Goal: Task Accomplishment & Management: Use online tool/utility

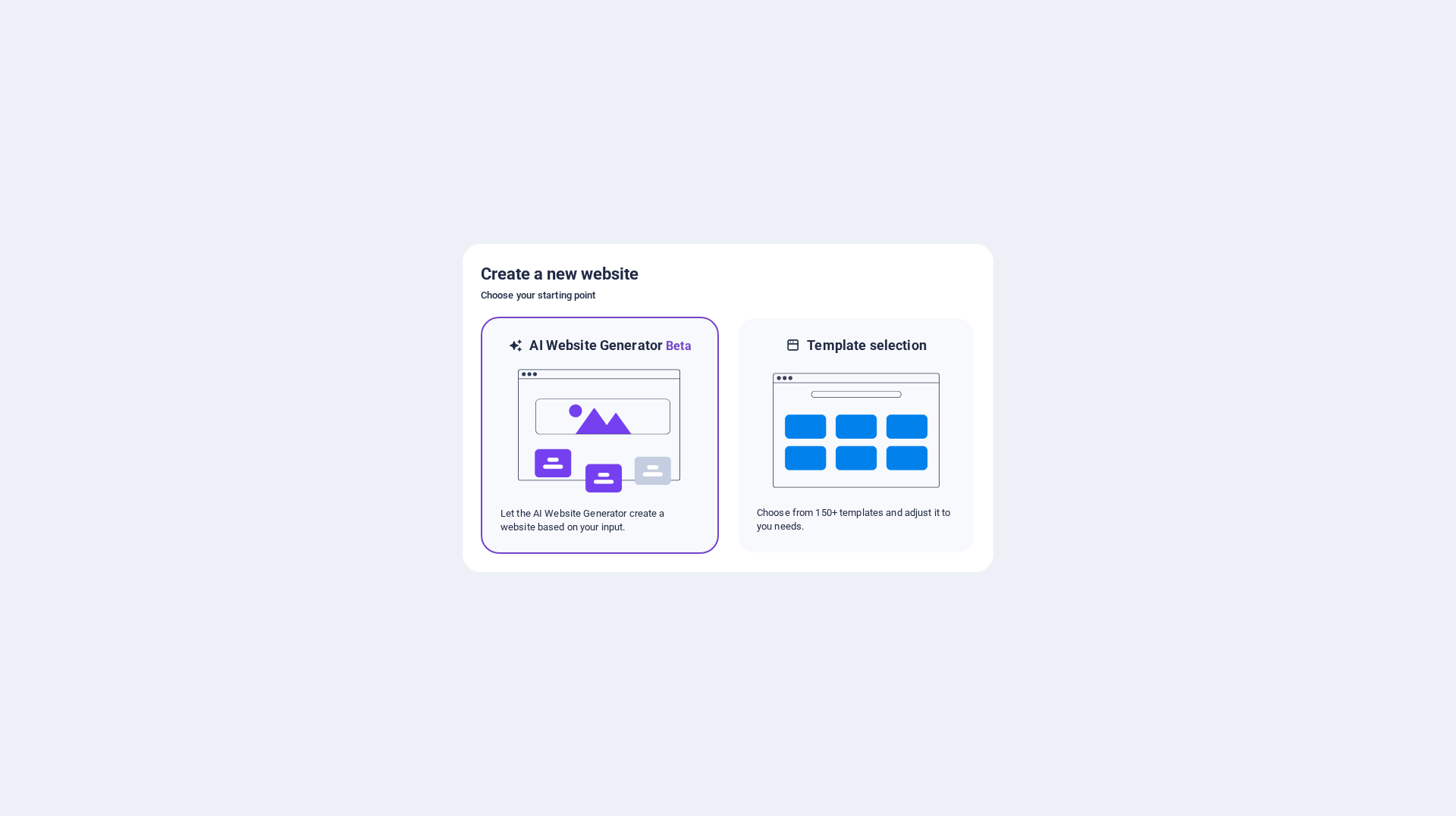
click at [636, 521] on p "Let the AI Website Generator create a website based on your input." at bounding box center [600, 521] width 199 height 28
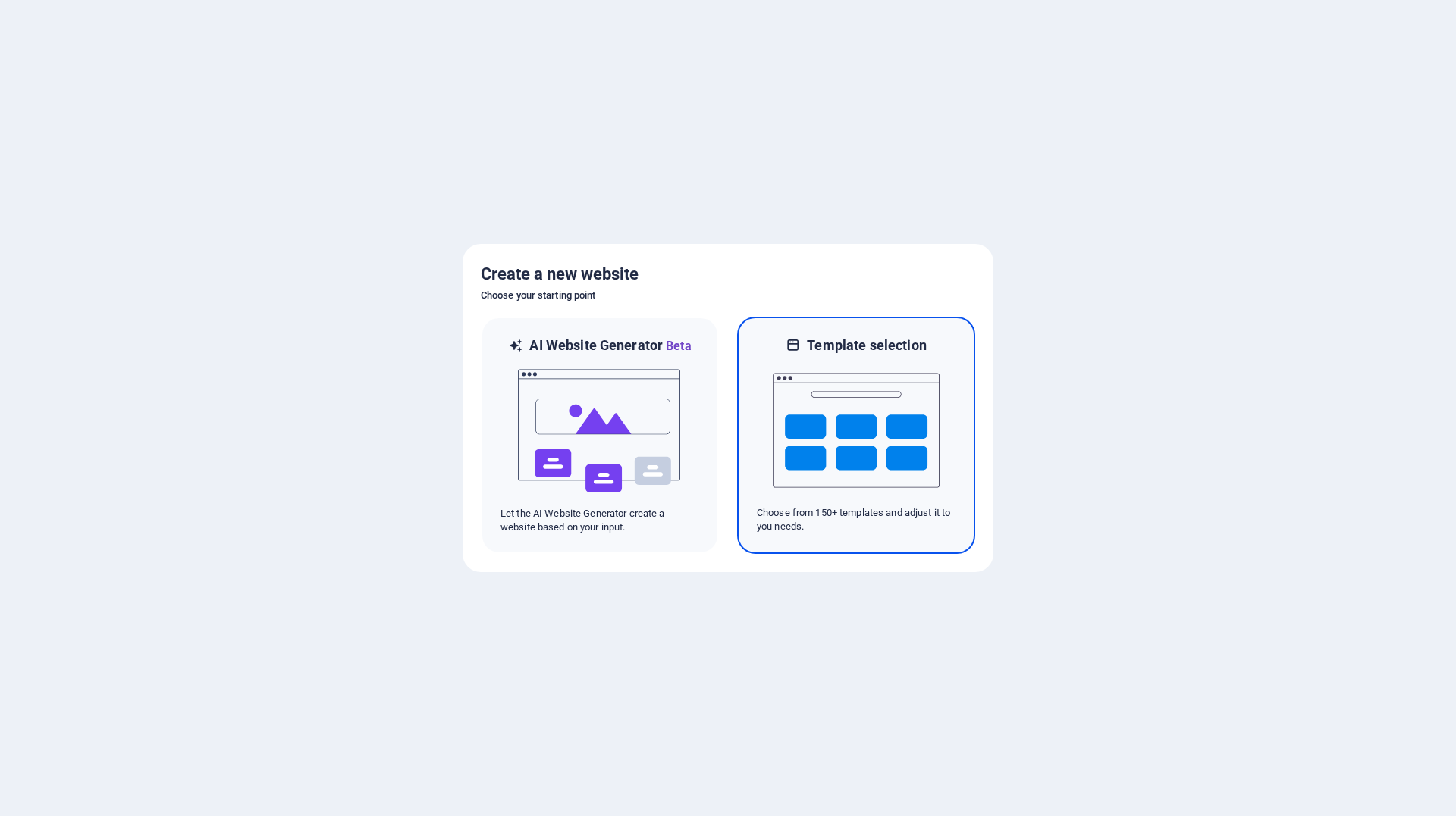
click at [826, 422] on img at bounding box center [856, 431] width 167 height 151
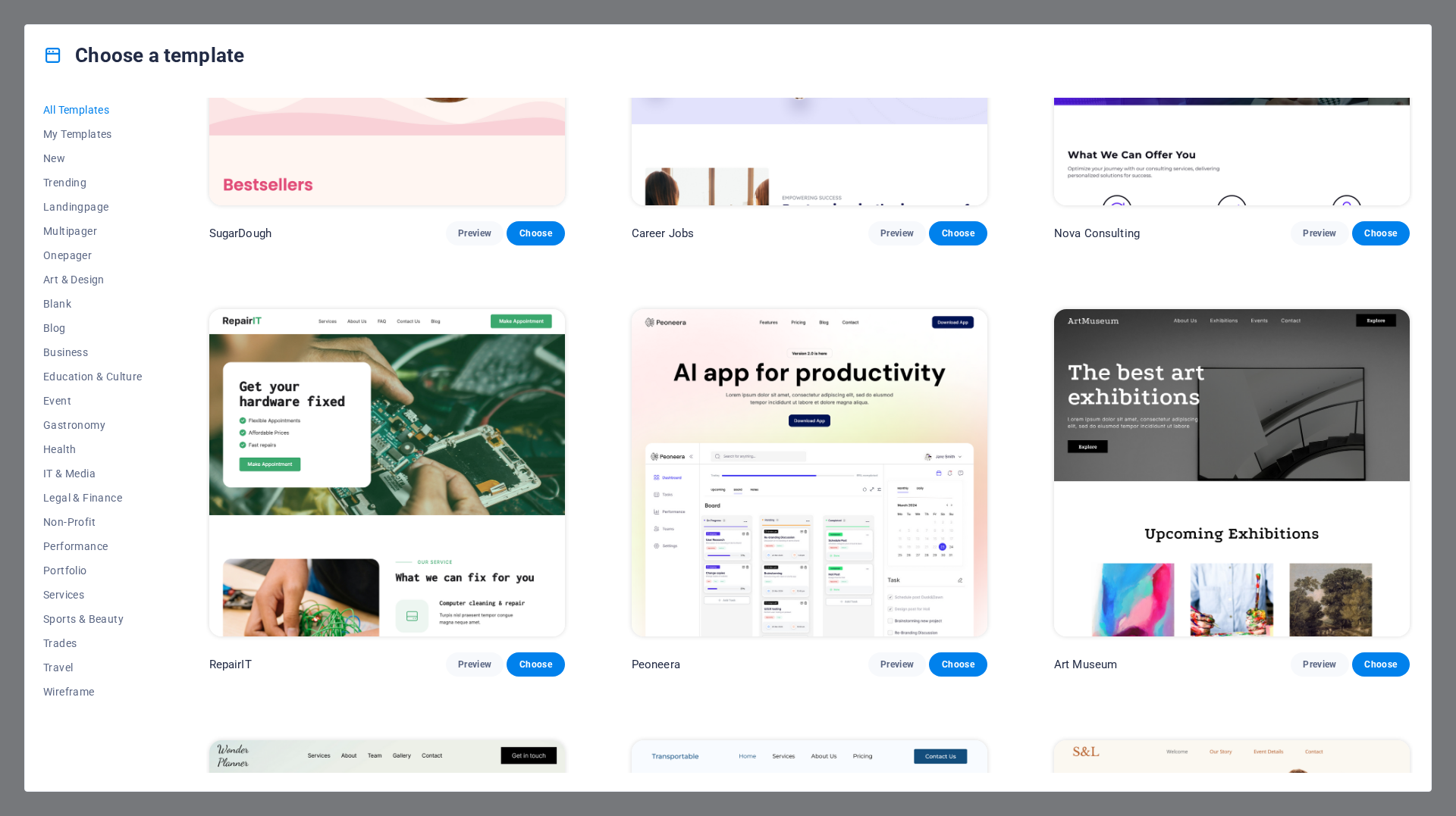
scroll to position [227, 0]
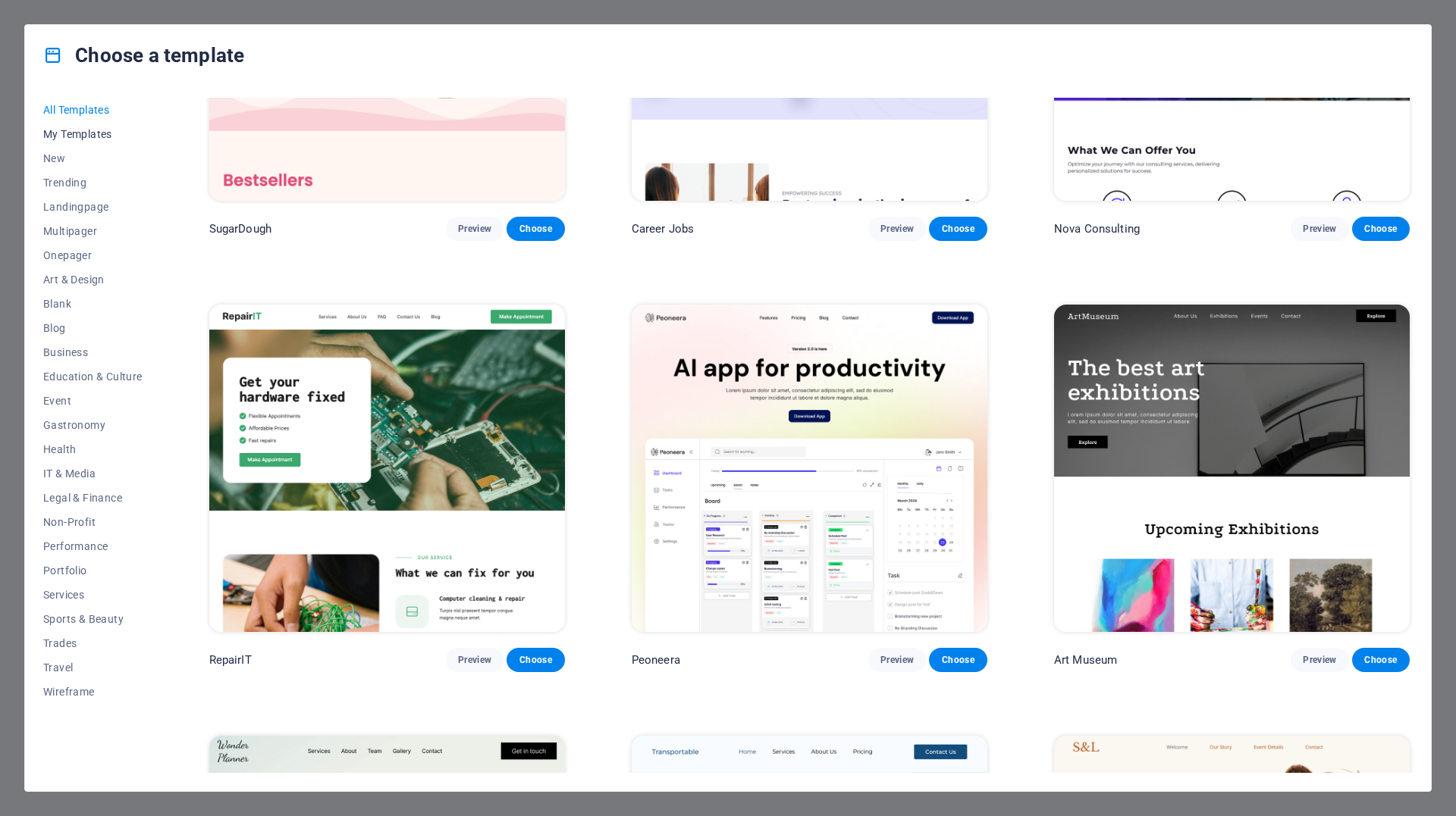
click at [88, 132] on span "My Templates" at bounding box center [93, 134] width 99 height 12
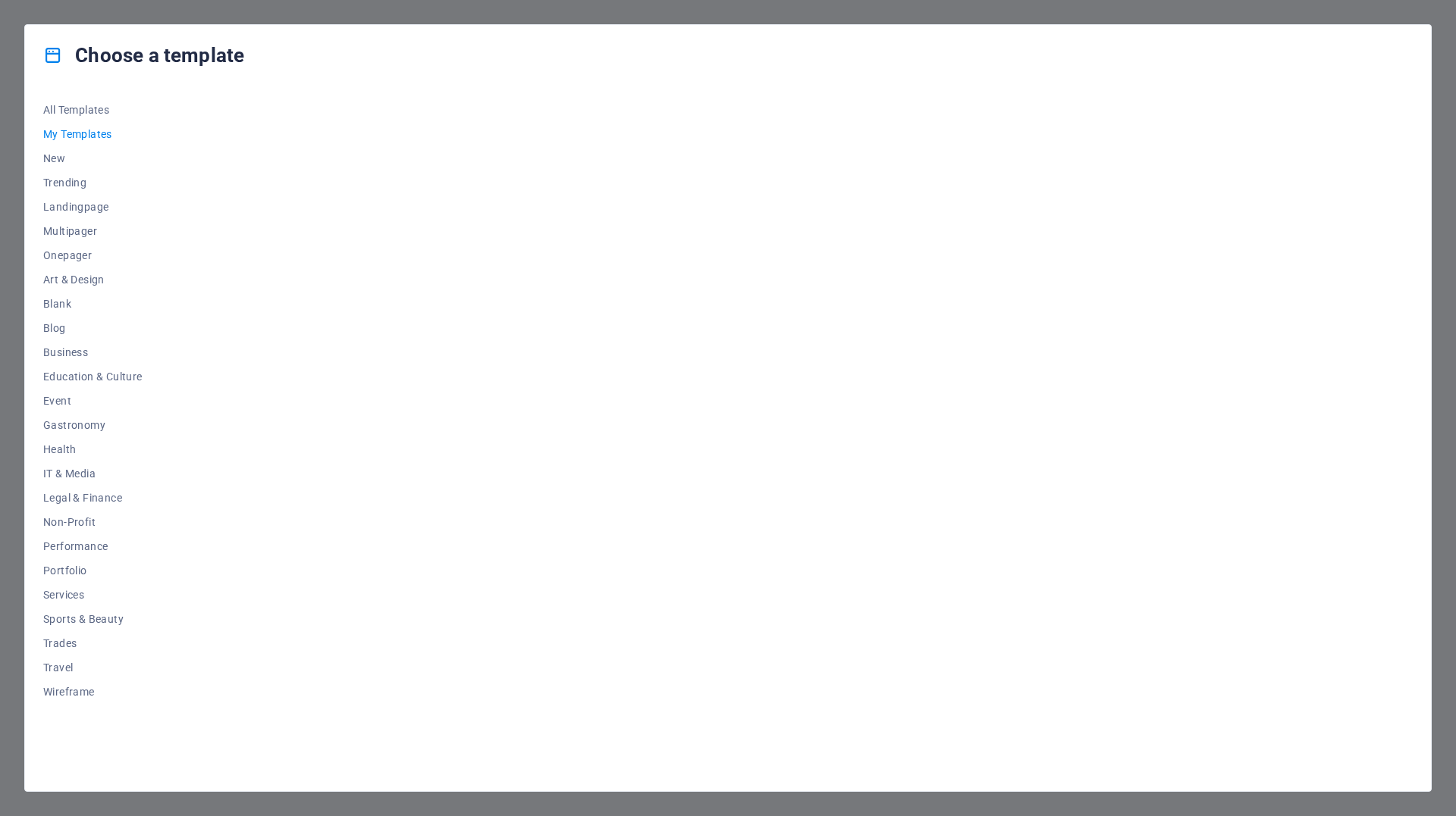
scroll to position [0, 0]
click at [68, 349] on span "Business" at bounding box center [93, 353] width 99 height 12
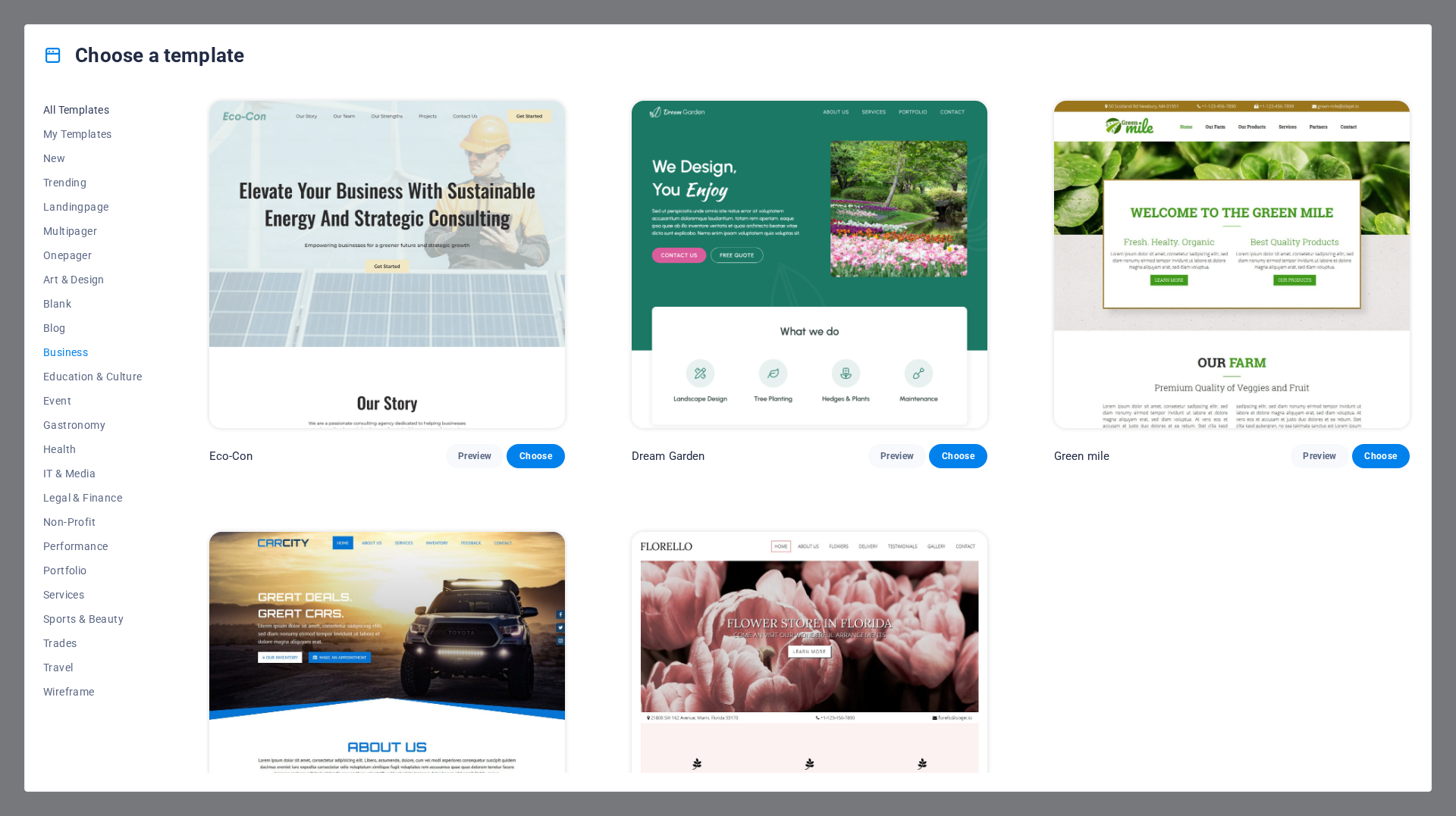
click at [76, 110] on span "All Templates" at bounding box center [93, 110] width 99 height 12
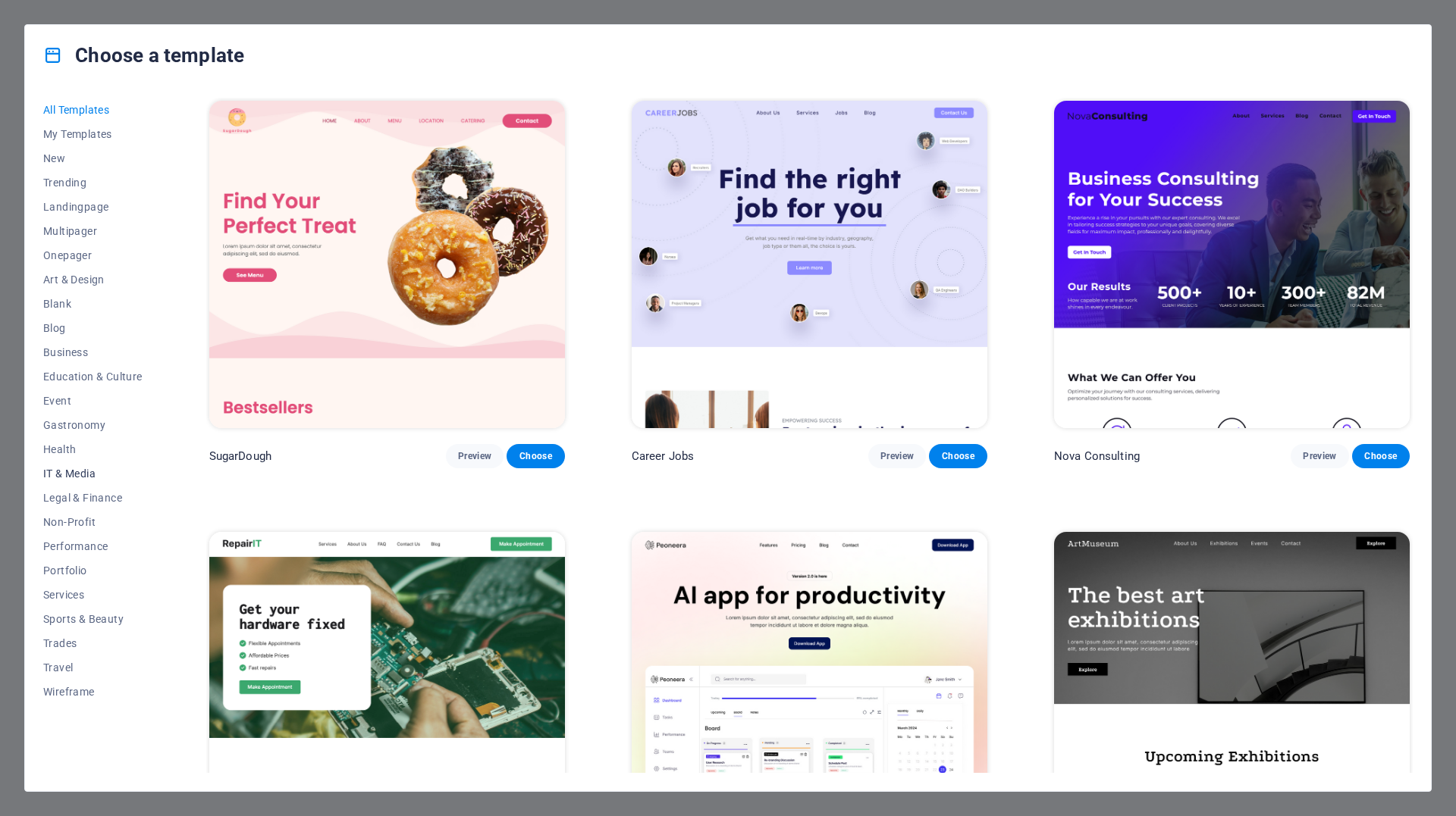
click at [71, 479] on span "IT & Media" at bounding box center [93, 473] width 99 height 12
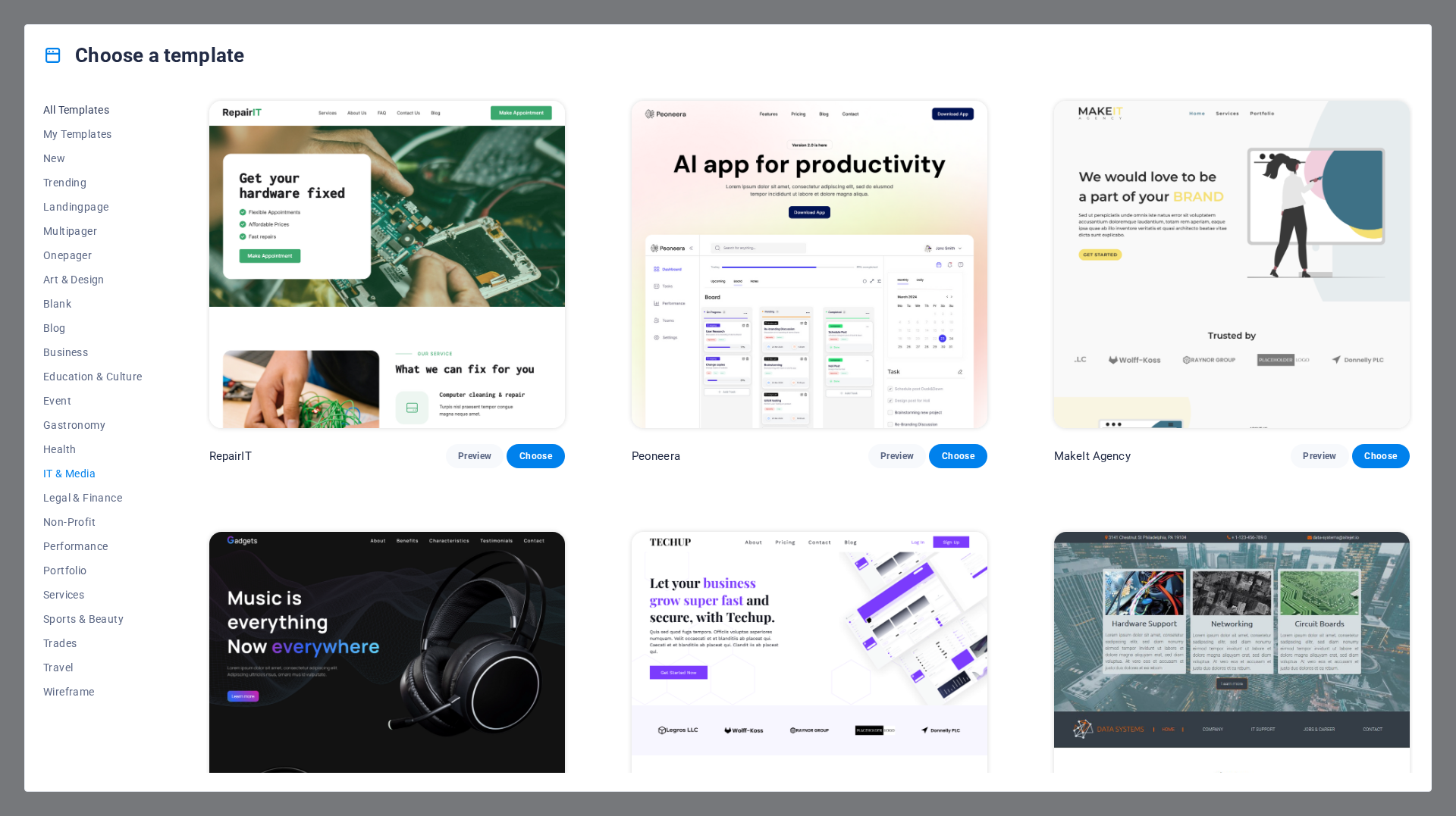
click at [88, 107] on span "All Templates" at bounding box center [93, 110] width 99 height 12
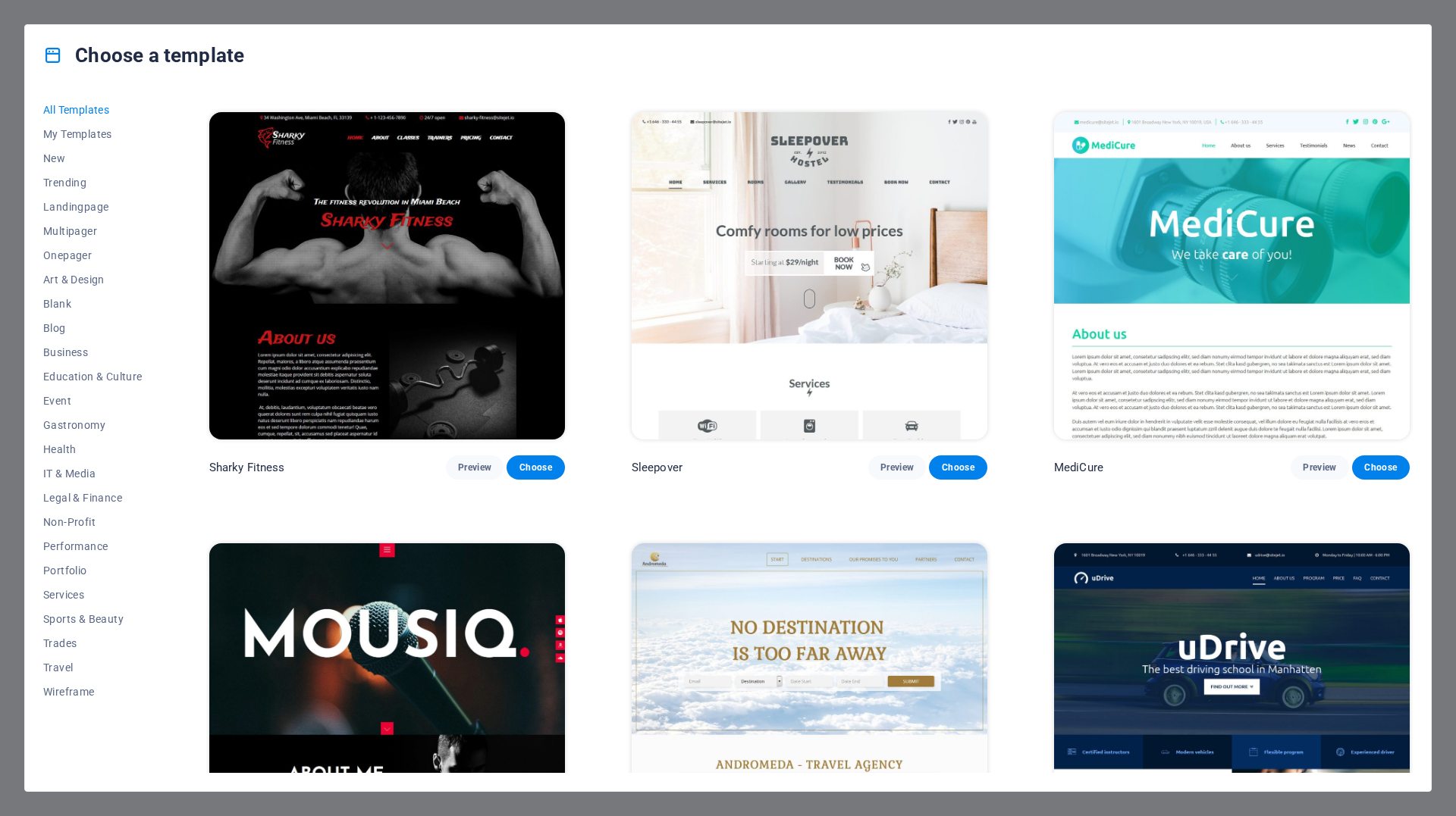
scroll to position [13413, 0]
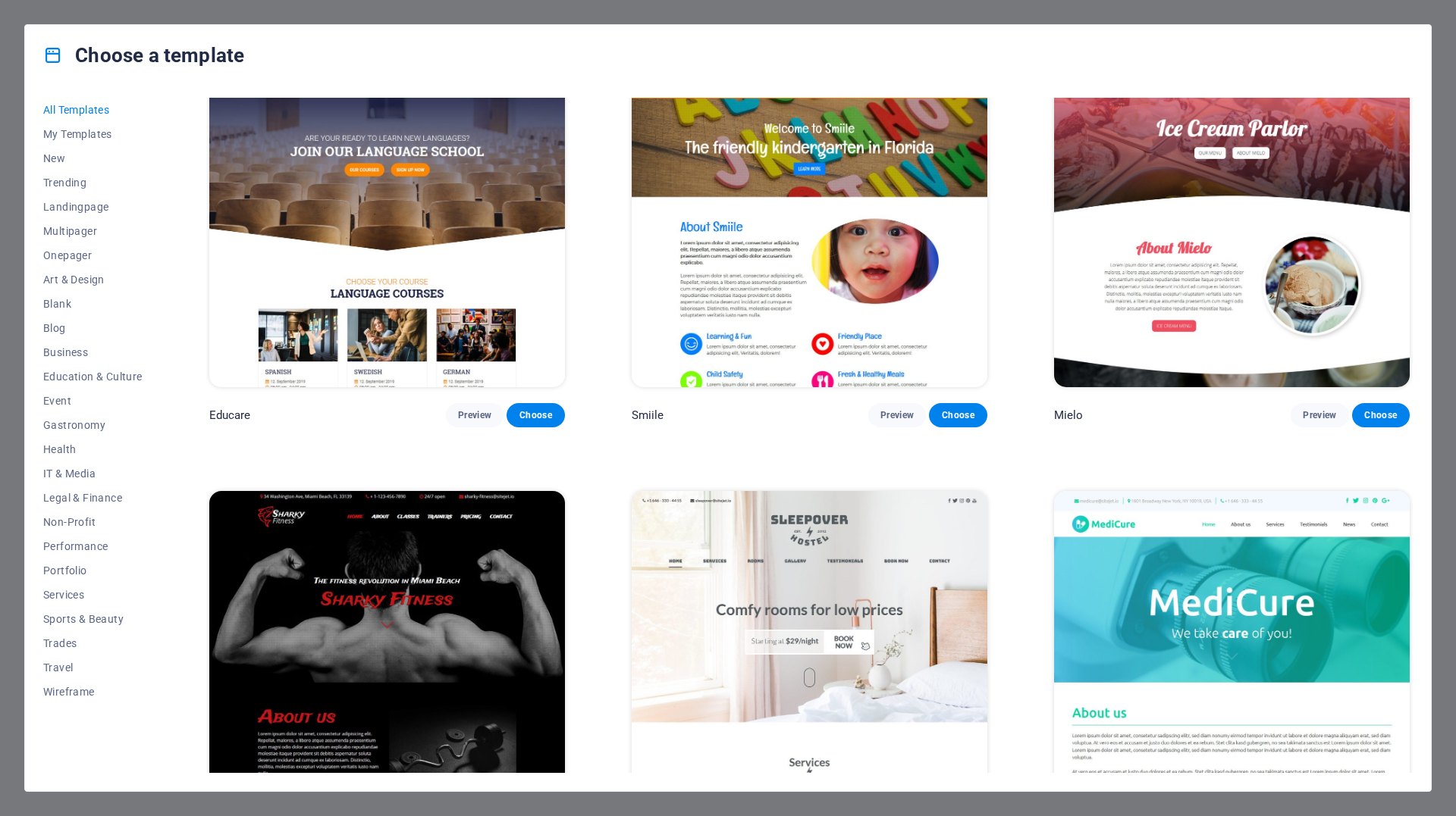
click at [12, 245] on div "Choose a template All Templates My Templates New Trending Landingpage Multipage…" at bounding box center [728, 408] width 1456 height 816
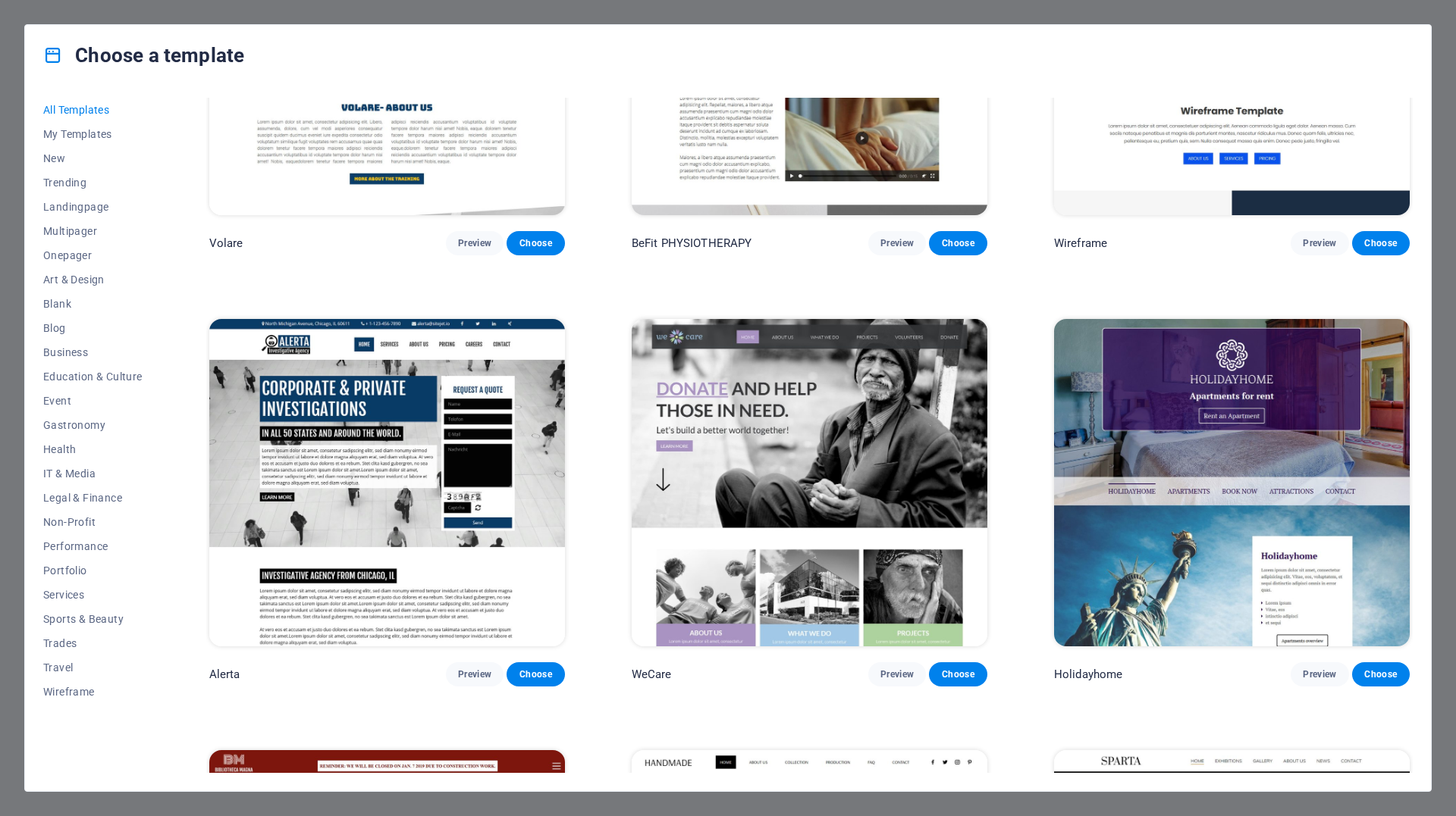
scroll to position [10837, 0]
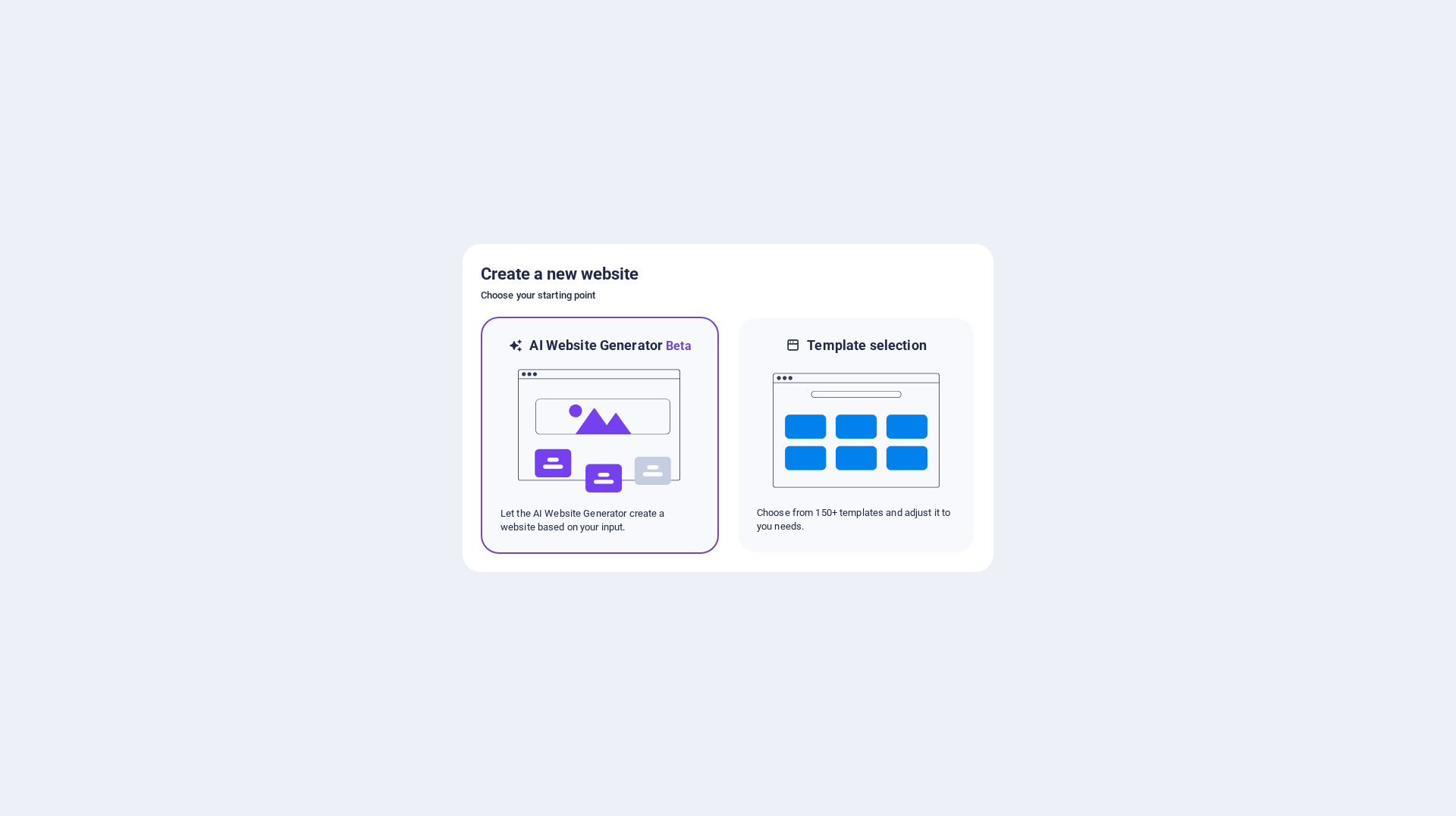
click at [607, 414] on img at bounding box center [600, 431] width 167 height 151
click at [599, 460] on img at bounding box center [600, 431] width 167 height 151
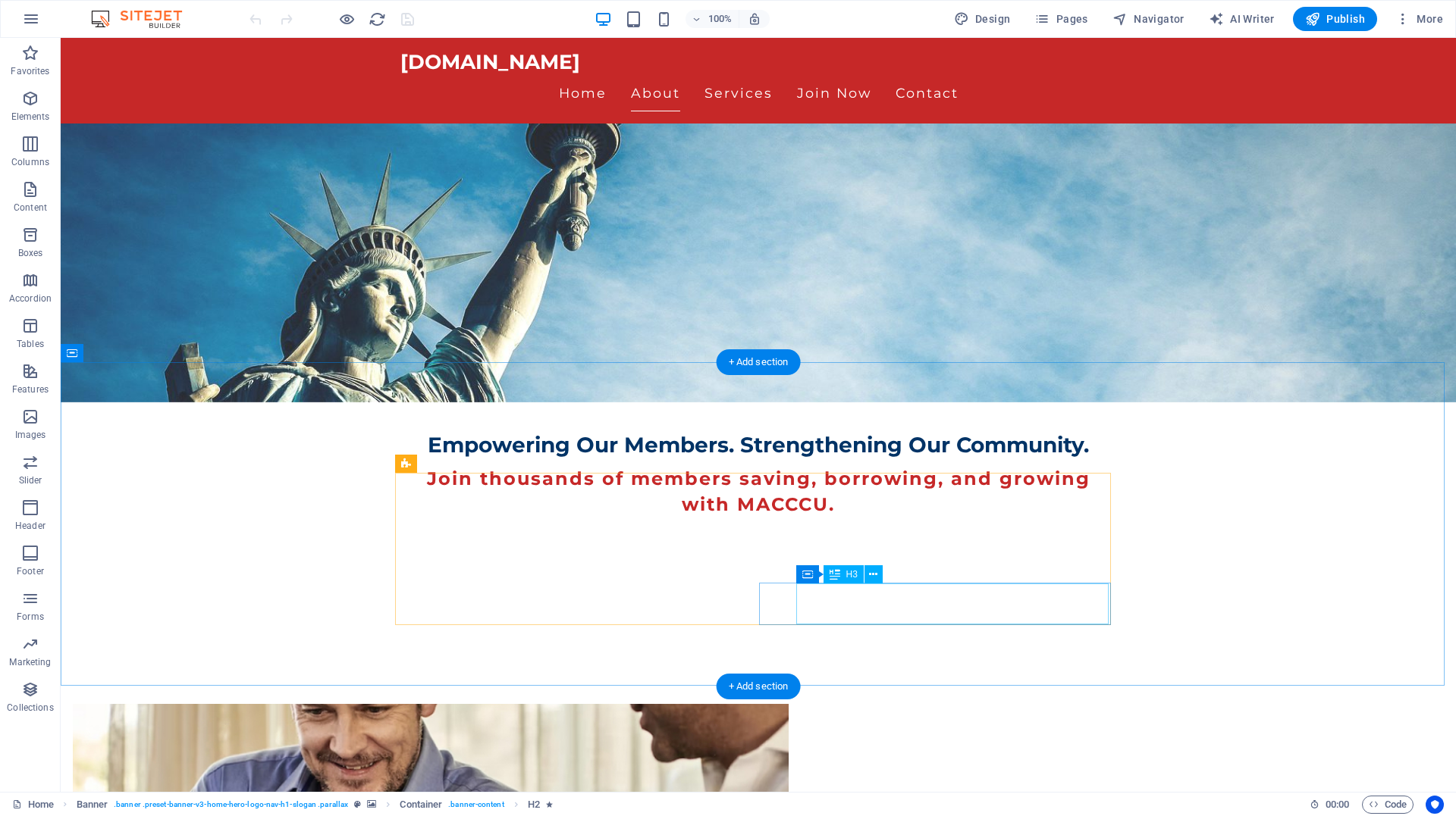
scroll to position [455, 0]
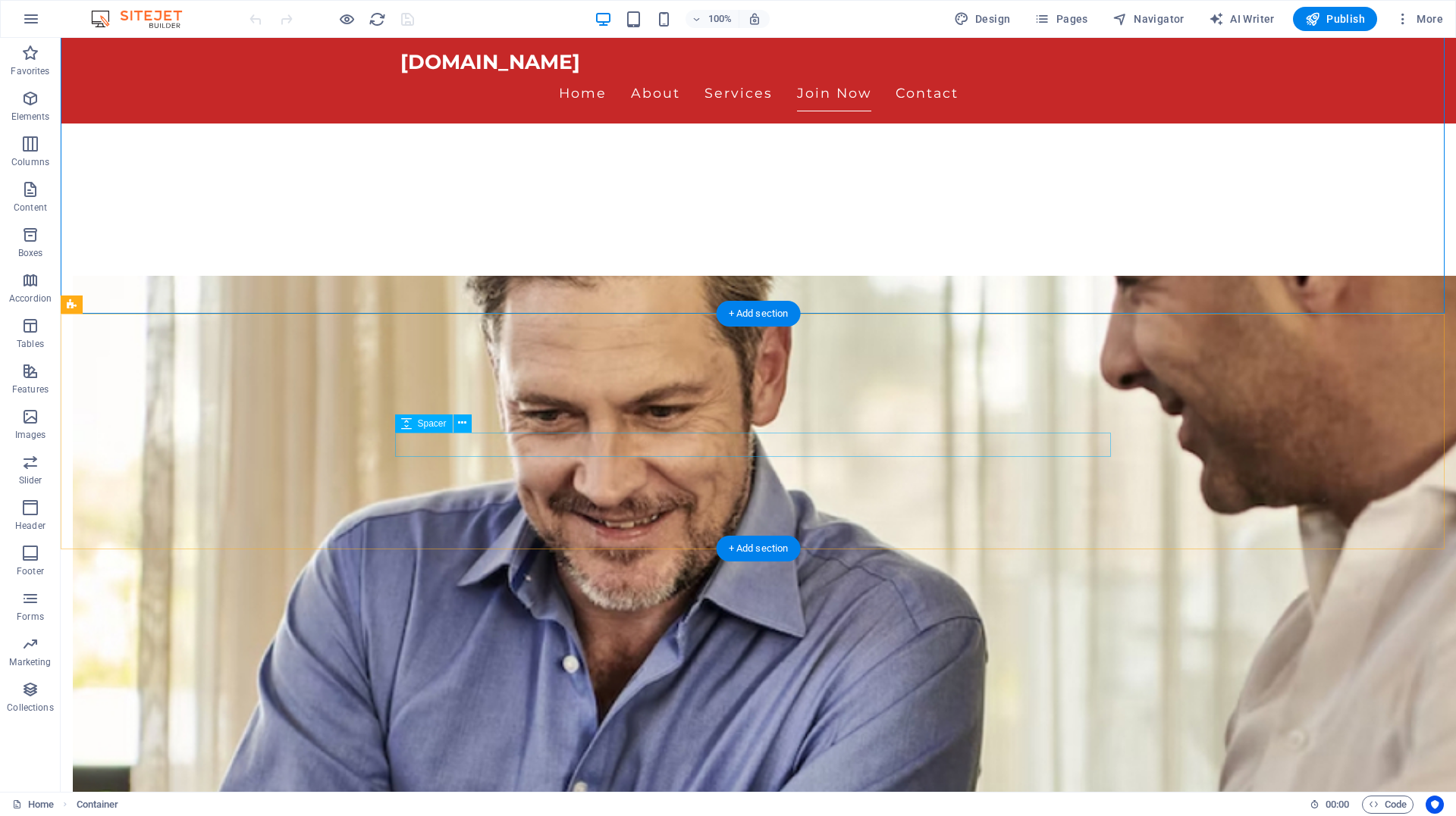
scroll to position [773, 0]
